Goal: Find specific page/section: Find specific page/section

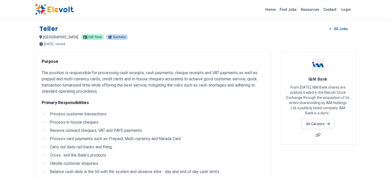
click at [35, 9] on img at bounding box center [54, 9] width 39 height 11
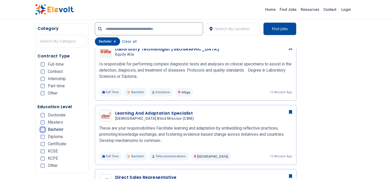
scroll to position [129, 0]
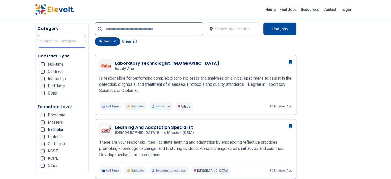
click at [40, 40] on div at bounding box center [61, 41] width 43 height 10
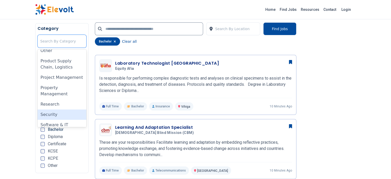
scroll to position [277, 0]
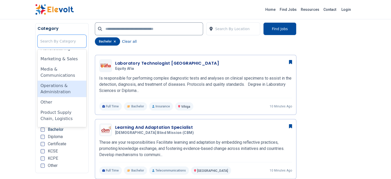
click at [44, 80] on div "Operations & Administration" at bounding box center [62, 88] width 49 height 16
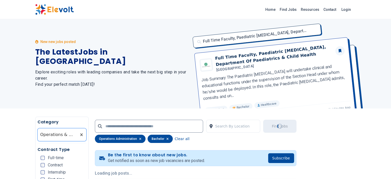
scroll to position [0, 0]
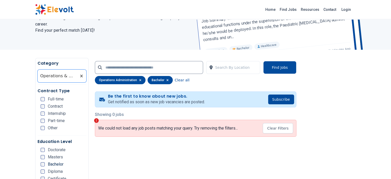
scroll to position [103, 0]
